Goal: Information Seeking & Learning: Learn about a topic

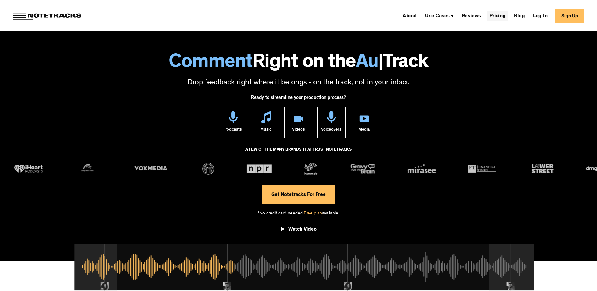
click at [505, 12] on link "Pricing" at bounding box center [497, 16] width 21 height 10
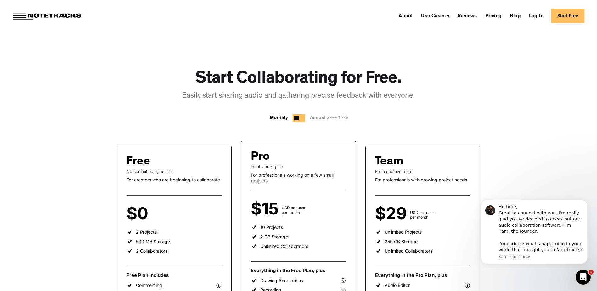
click at [298, 118] on div at bounding box center [296, 118] width 4 height 4
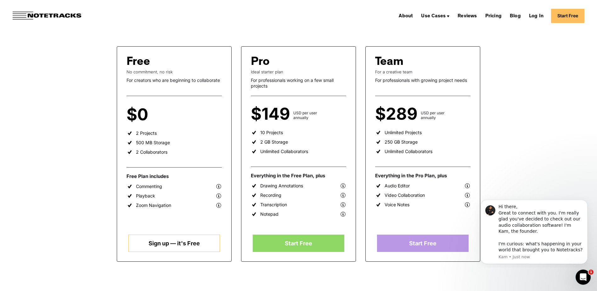
scroll to position [94, 0]
drag, startPoint x: 420, startPoint y: 81, endPoint x: 461, endPoint y: 80, distance: 40.6
click at [461, 80] on div "For professionals with growing project needs" at bounding box center [422, 81] width 95 height 6
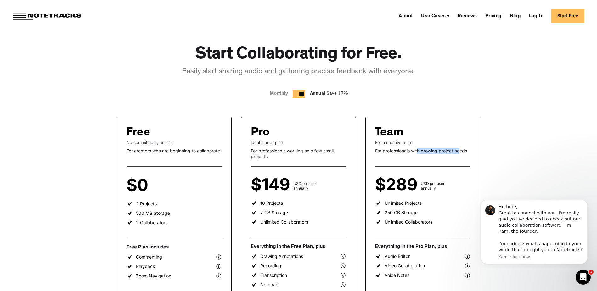
scroll to position [0, 0]
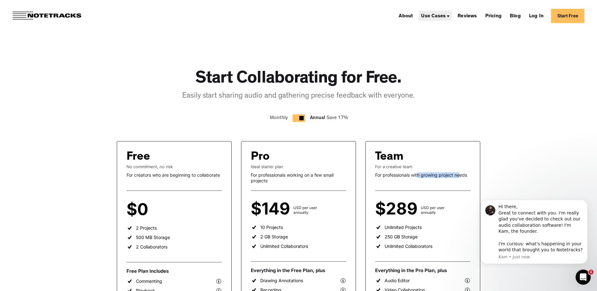
click at [442, 17] on div "Use Cases" at bounding box center [433, 16] width 25 height 5
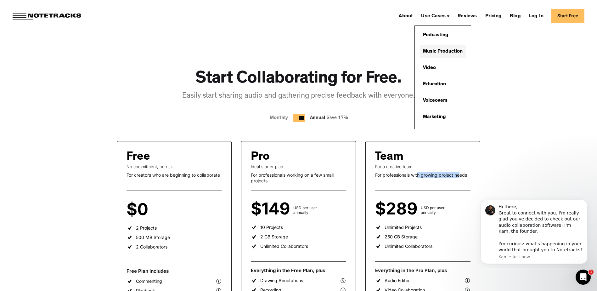
click at [445, 50] on link "Music Production" at bounding box center [443, 51] width 46 height 13
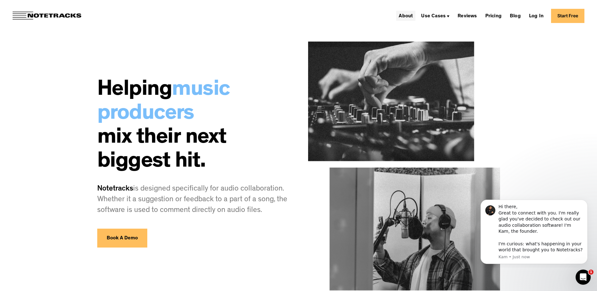
click at [409, 14] on link "About" at bounding box center [405, 16] width 19 height 10
